Goal: Task Accomplishment & Management: Complete application form

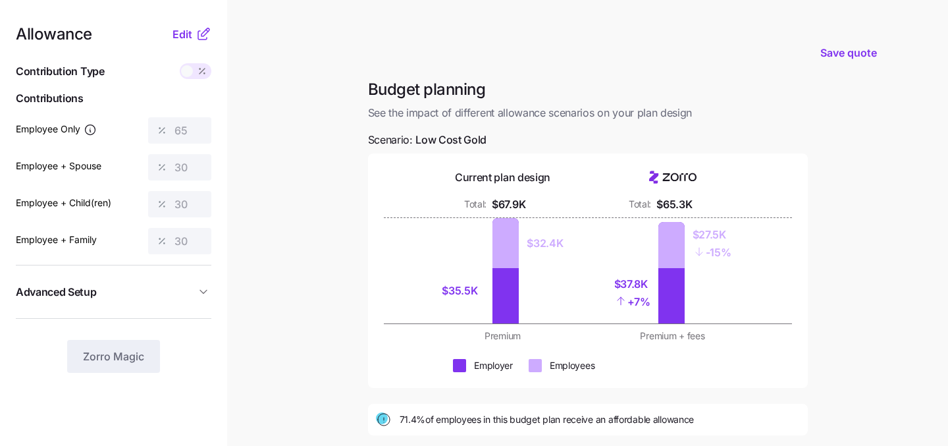
scroll to position [201, 0]
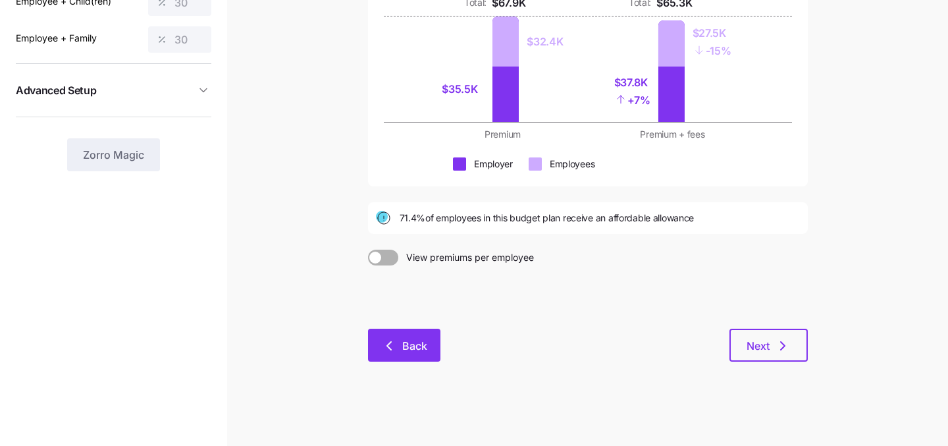
click at [388, 340] on icon "button" at bounding box center [389, 346] width 16 height 16
click at [404, 352] on span "Back" at bounding box center [414, 346] width 25 height 16
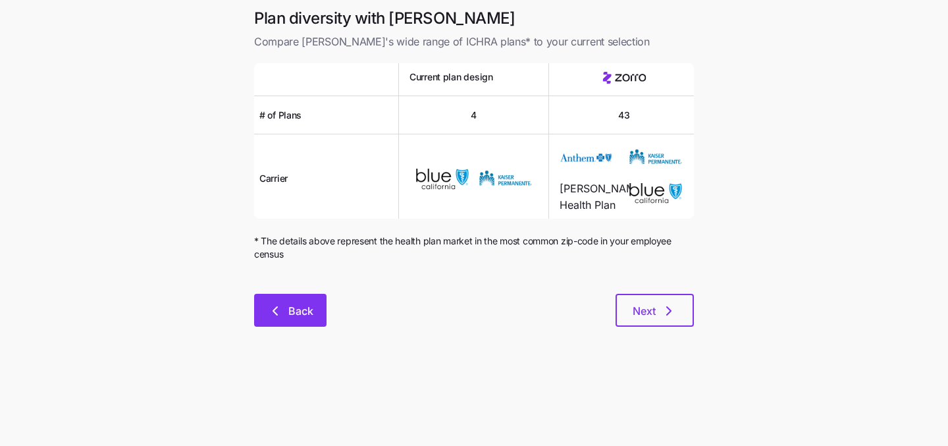
click at [294, 304] on span "Back" at bounding box center [300, 311] width 25 height 16
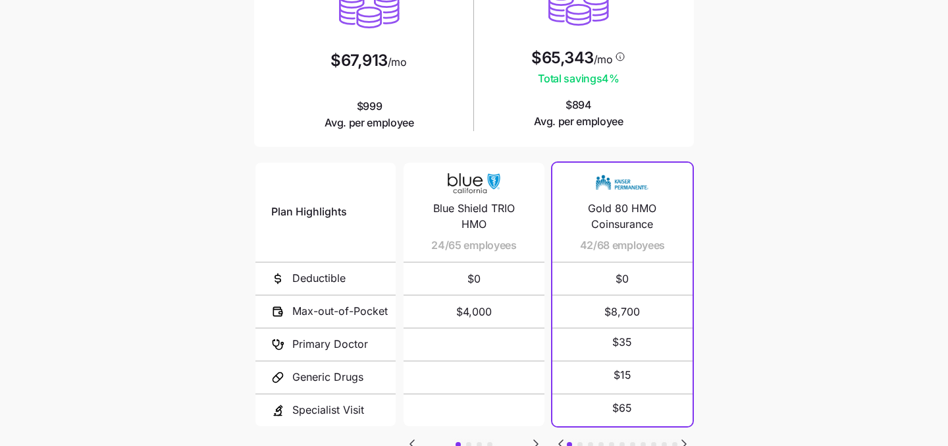
scroll to position [201, 0]
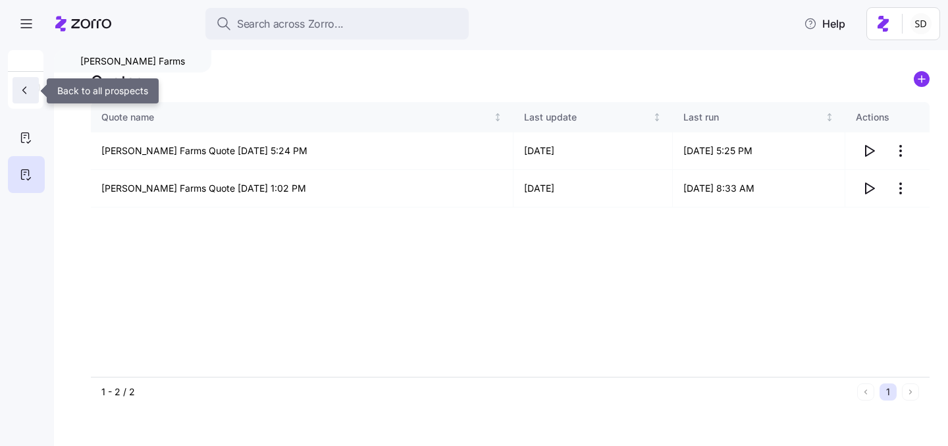
click at [21, 97] on button "button" at bounding box center [26, 90] width 26 height 26
